Goal: Navigation & Orientation: Go to known website

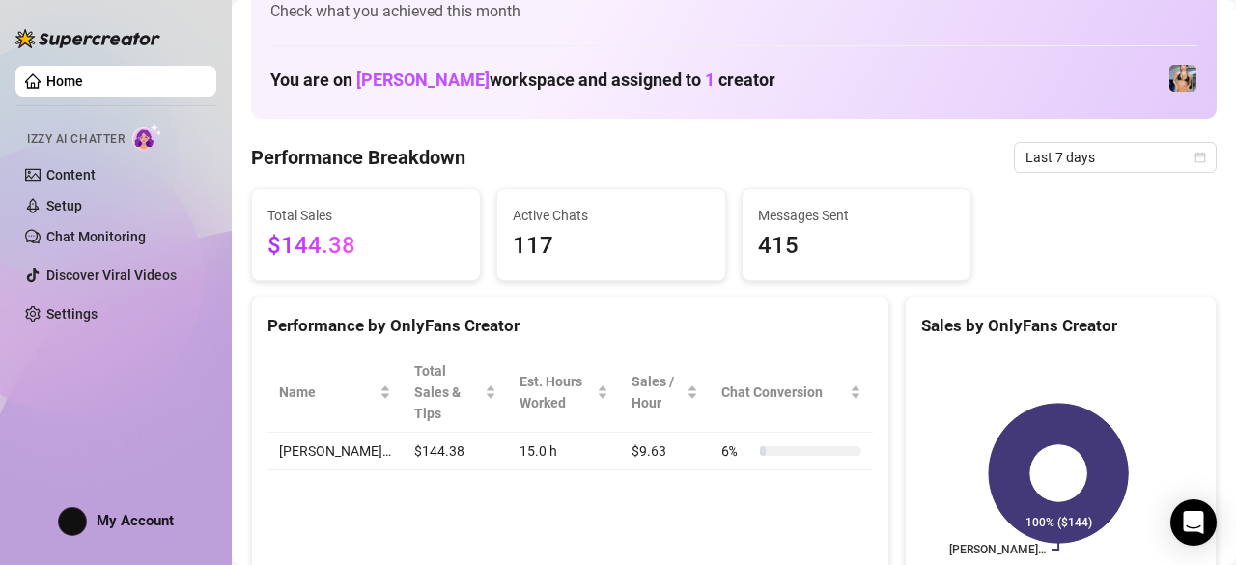
scroll to position [58, 0]
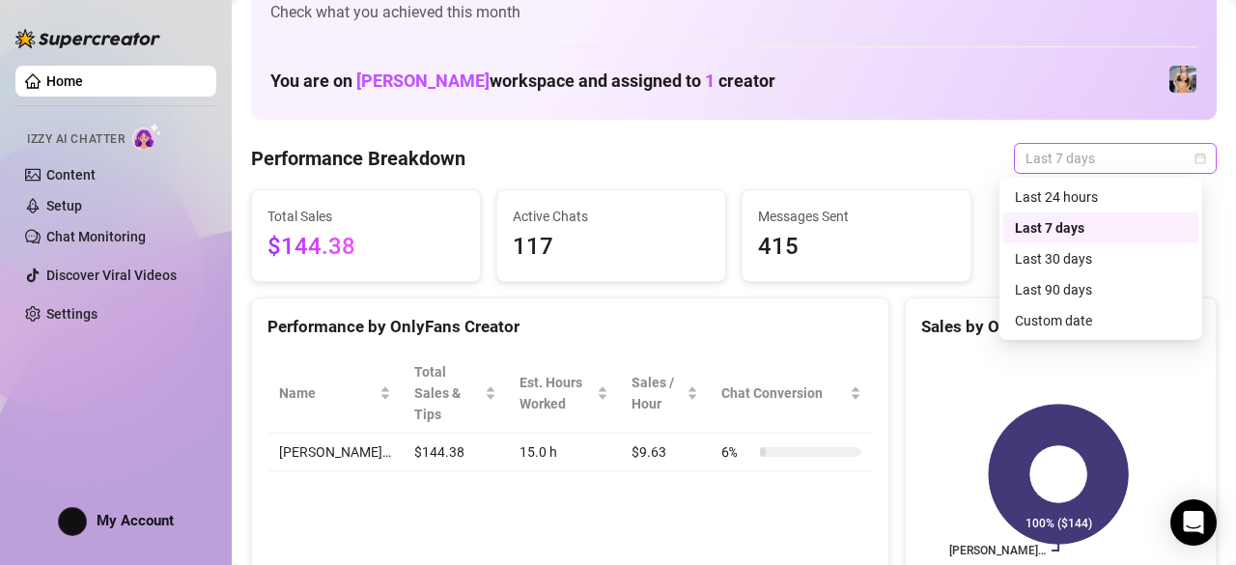
click at [1174, 150] on span "Last 7 days" at bounding box center [1116, 158] width 180 height 29
click at [1079, 266] on div "Last 30 days" at bounding box center [1101, 258] width 172 height 21
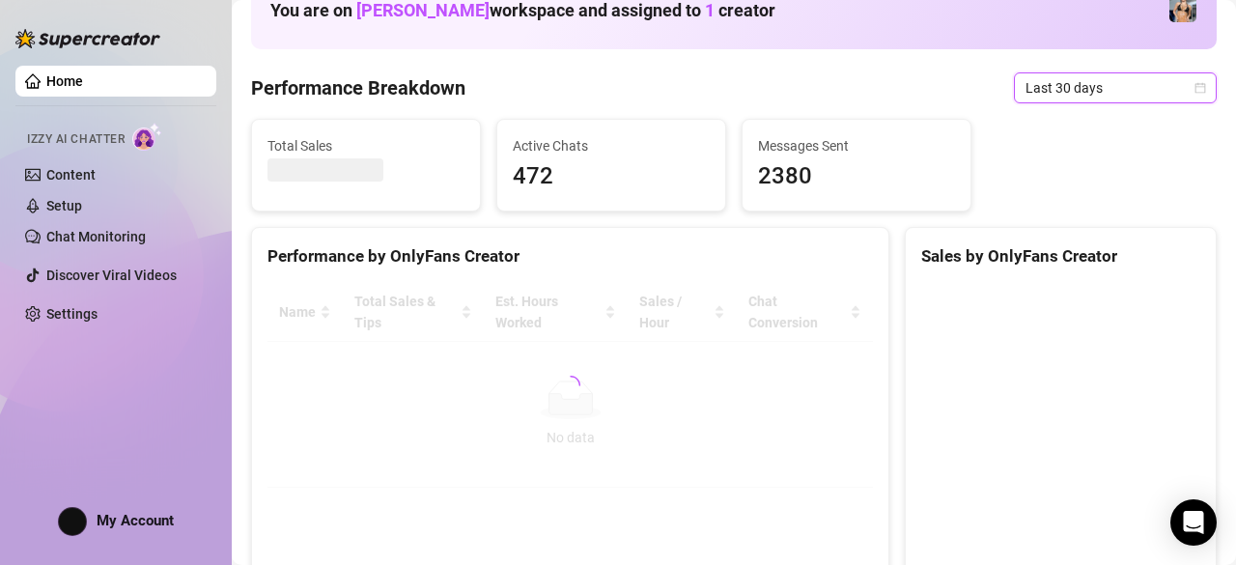
scroll to position [125, 0]
